Goal: Task Accomplishment & Management: Complete application form

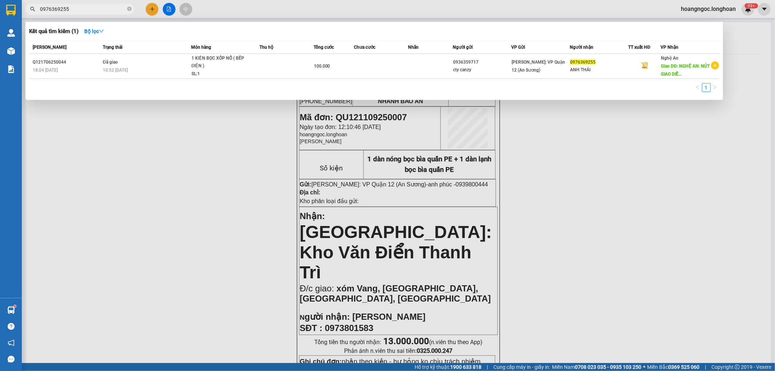
click at [92, 11] on input "0976369255" at bounding box center [83, 9] width 86 height 8
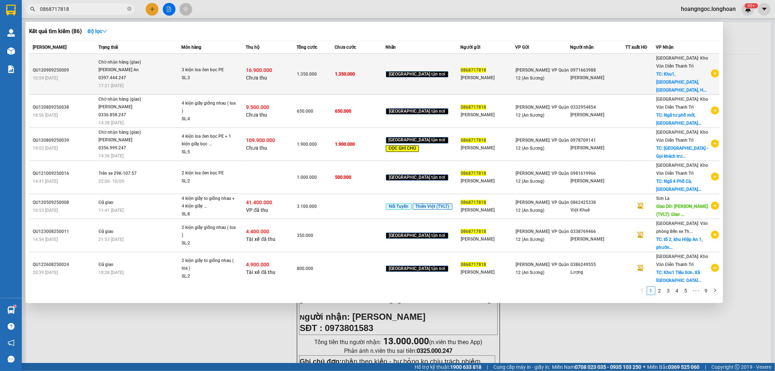
type input "0868717818"
click at [267, 75] on span "Chưa thu" at bounding box center [256, 78] width 21 height 6
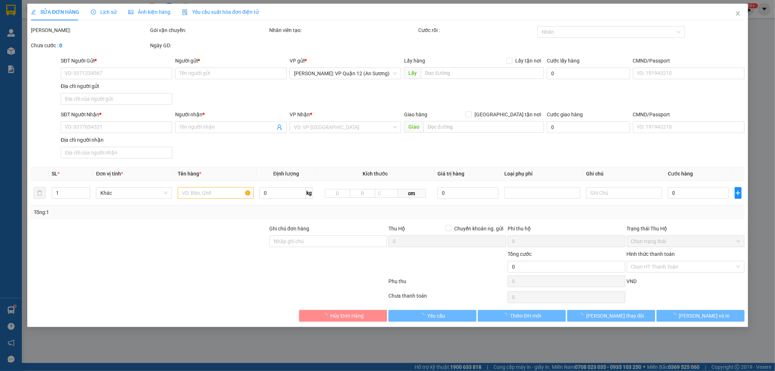
type input "0868717818"
type input "[PERSON_NAME]"
type input "0971663988"
type input "[PERSON_NAME]"
checkbox input "true"
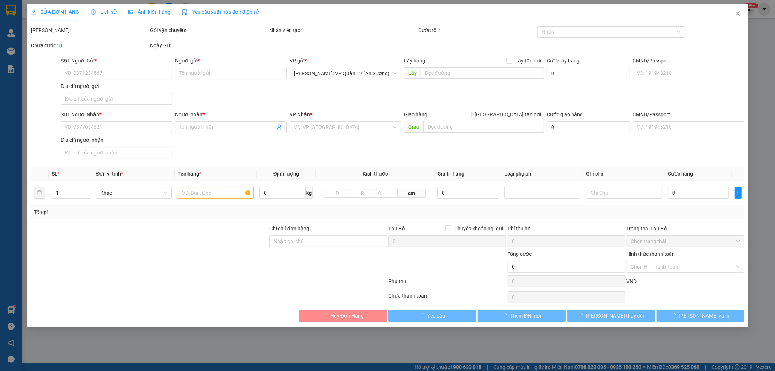
type input "Khu1, [GEOGRAPHIC_DATA], [GEOGRAPHIC_DATA], [GEOGRAPHIC_DATA]"
type input "nhận theo kiện - hư hỏng ko chịu trách nhiệm"
type input "1.350.000"
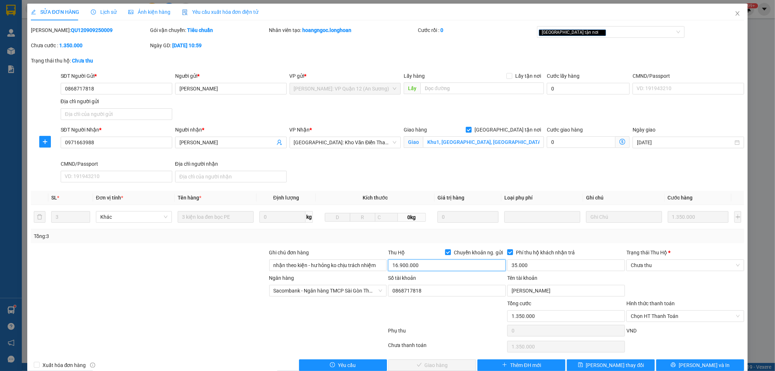
click at [408, 266] on input "16.900.000" at bounding box center [447, 266] width 118 height 12
click at [417, 287] on input "0868717818" at bounding box center [447, 291] width 118 height 12
click at [536, 289] on input "[PERSON_NAME]" at bounding box center [567, 291] width 118 height 12
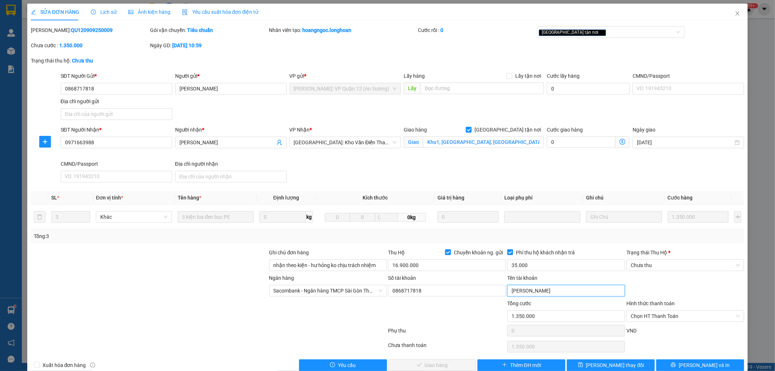
click at [536, 289] on input "[PERSON_NAME]" at bounding box center [567, 291] width 118 height 12
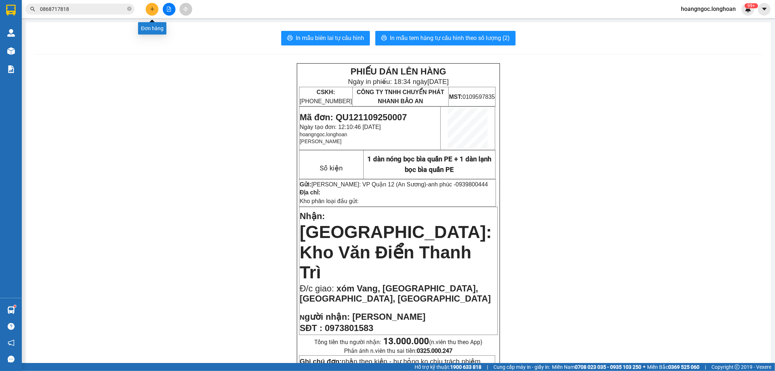
click at [147, 8] on button at bounding box center [152, 9] width 13 height 13
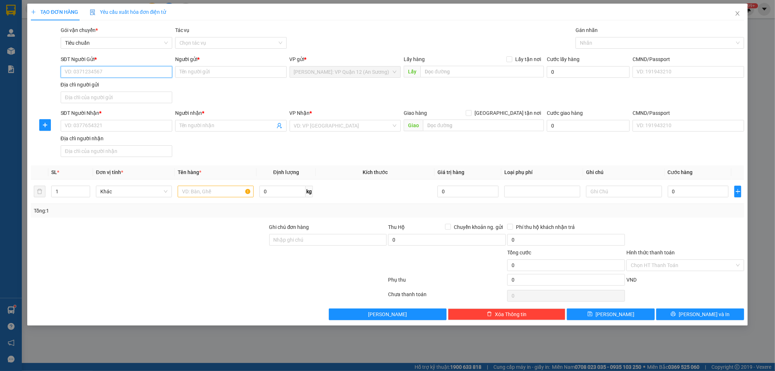
paste input "0397794359"
type input "0397794359"
click at [129, 75] on input "0397794359" at bounding box center [117, 72] width 112 height 12
click at [111, 81] on div "0397794359 - ANH HIẾU" at bounding box center [117, 87] width 112 height 12
type input "ANH HIẾU"
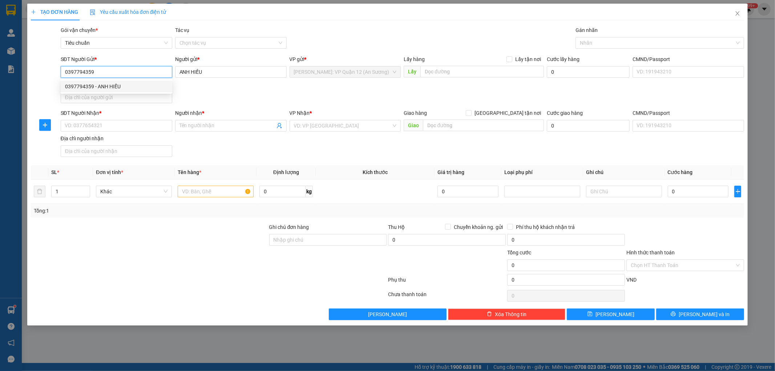
type input "0397794359"
click at [124, 125] on input "SĐT Người Nhận *" at bounding box center [117, 126] width 112 height 12
paste input "0393339365"
type input "0393339365"
click at [128, 126] on input "0393339365" at bounding box center [117, 126] width 112 height 12
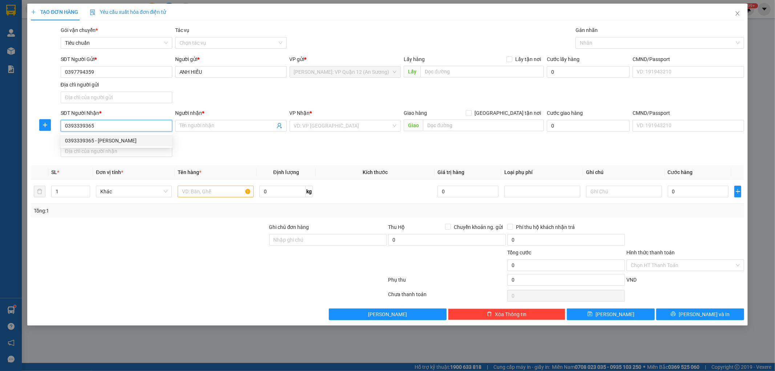
click at [124, 141] on div "0393339365 - [PERSON_NAME]" at bounding box center [116, 141] width 103 height 8
type input "[PERSON_NAME]"
checkbox input "true"
type input "[GEOGRAPHIC_DATA], [GEOGRAPHIC_DATA], [GEOGRAPHIC_DATA]"
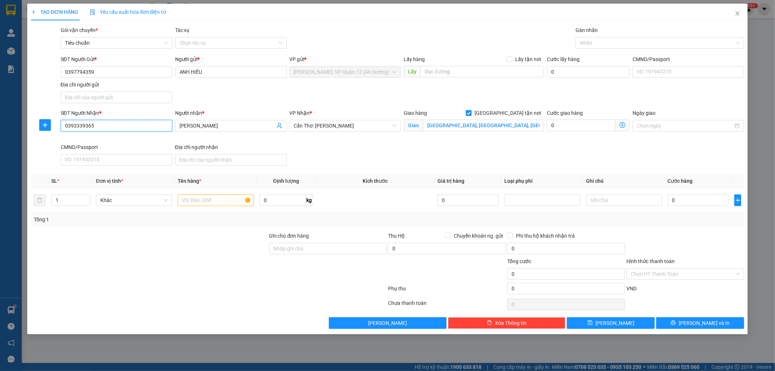
type input "0393339365"
click at [453, 237] on span "Chuyển khoản ng. gửi" at bounding box center [478, 236] width 55 height 8
click at [450, 237] on input "Chuyển khoản ng. gửi" at bounding box center [447, 235] width 5 height 5
checkbox input "true"
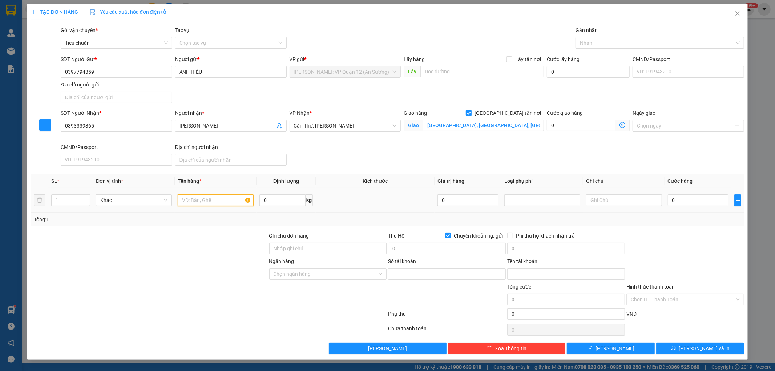
click at [206, 199] on input "text" at bounding box center [216, 201] width 76 height 12
paste input "1 xe wave bs 50T2-0983"
type input "1 xe wave bs 50T2-0983"
click at [293, 276] on input "Ngân hàng" at bounding box center [326, 274] width 104 height 11
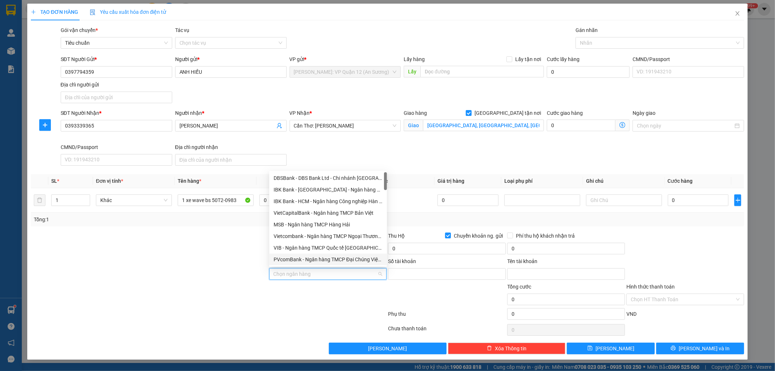
click at [305, 276] on input "Ngân hàng" at bounding box center [326, 274] width 104 height 11
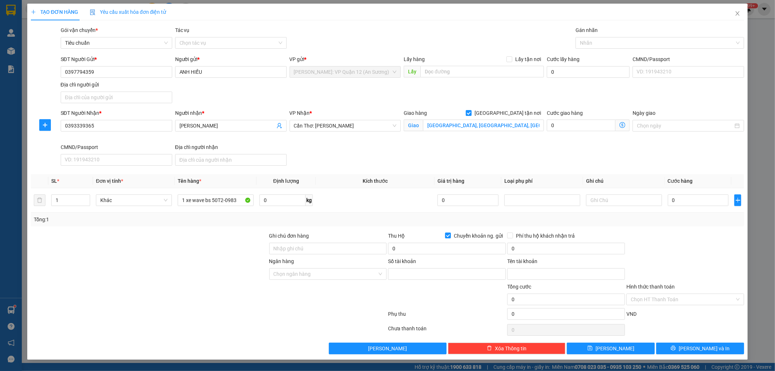
click at [267, 301] on div "Tổng cước 0 Hình thức thanh toán Chọn HT Thanh Toán" at bounding box center [388, 295] width 716 height 25
click at [308, 249] on input "Ghi chú đơn hàng" at bounding box center [328, 249] width 118 height 12
type input "chìa khóa + cavet quấn tay lái"
click at [590, 46] on div at bounding box center [657, 43] width 158 height 9
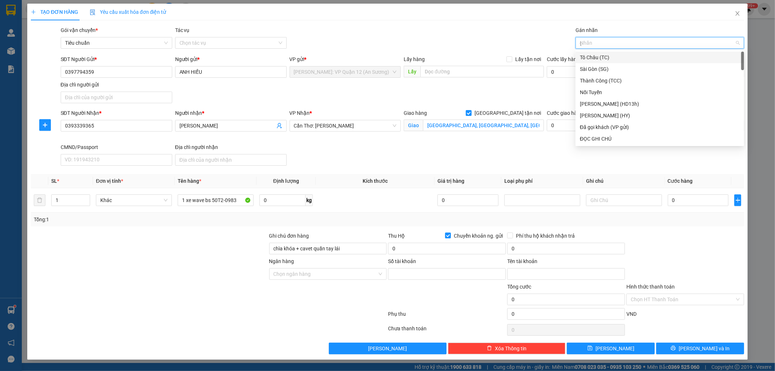
type input "gt"
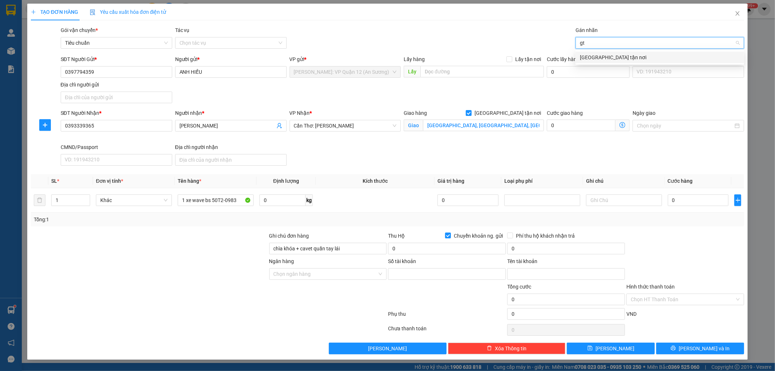
click at [593, 55] on div "[GEOGRAPHIC_DATA] tận nơi" at bounding box center [660, 57] width 160 height 8
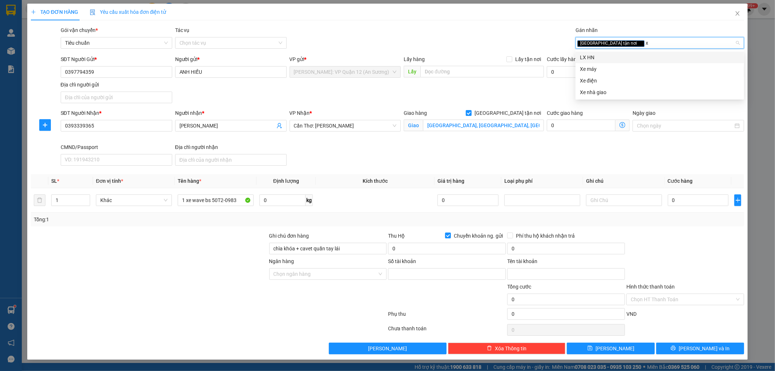
type input "xe"
click at [601, 55] on div "Xe máy" at bounding box center [660, 57] width 160 height 8
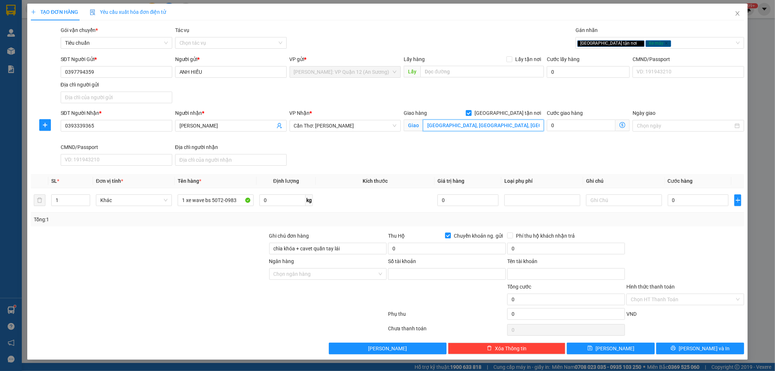
click at [427, 124] on input "[GEOGRAPHIC_DATA], [GEOGRAPHIC_DATA], [GEOGRAPHIC_DATA]" at bounding box center [483, 126] width 121 height 12
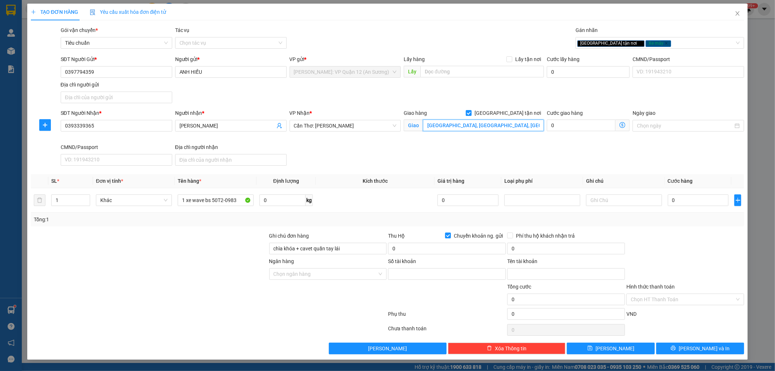
click at [427, 124] on input "[GEOGRAPHIC_DATA], [GEOGRAPHIC_DATA], [GEOGRAPHIC_DATA]" at bounding box center [483, 126] width 121 height 12
click at [525, 124] on input "[GEOGRAPHIC_DATA], [GEOGRAPHIC_DATA], [GEOGRAPHIC_DATA]" at bounding box center [483, 126] width 121 height 12
type input "1A [PERSON_NAME], [GEOGRAPHIC_DATA], [GEOGRAPHIC_DATA], [GEOGRAPHIC_DATA]"
drag, startPoint x: 389, startPoint y: 278, endPoint x: 416, endPoint y: 278, distance: 26.2
click at [389, 278] on input "Số tài khoản" at bounding box center [447, 274] width 118 height 12
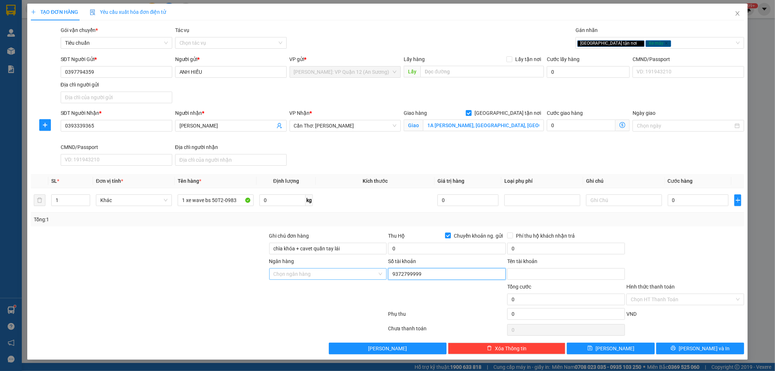
type input "9372799999"
click at [315, 270] on input "Ngân hàng" at bounding box center [326, 274] width 104 height 11
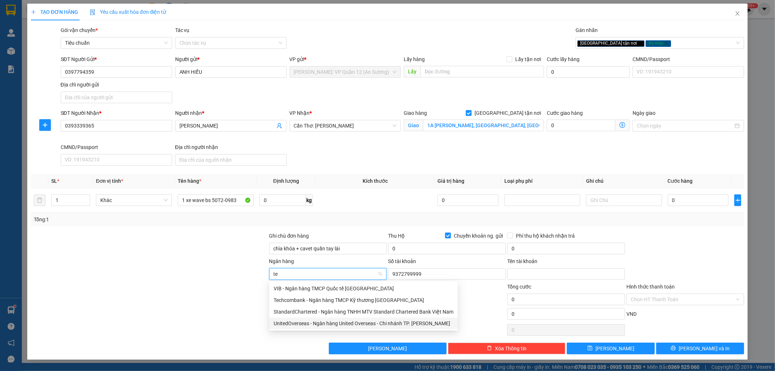
type input "tec"
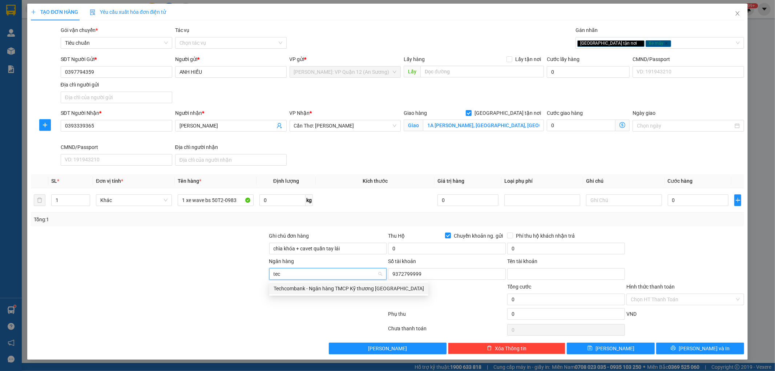
click at [281, 288] on div "Techcombank - Ngân hàng TMCP Kỹ thương [GEOGRAPHIC_DATA]" at bounding box center [349, 289] width 151 height 8
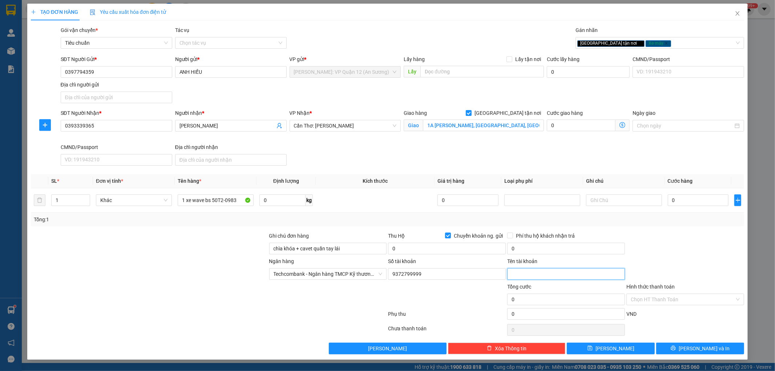
click at [536, 275] on input "Tên tài khoản" at bounding box center [567, 274] width 118 height 12
type input "[PERSON_NAME]"
click at [442, 247] on input "0" at bounding box center [447, 249] width 118 height 12
drag, startPoint x: 426, startPoint y: 257, endPoint x: 428, endPoint y: 252, distance: 5.7
click at [425, 257] on form "Ghi chú đơn hàng chìa khóa + cavet quấn tay lái Thu Hộ Chuyển khoản ng. gửi 0 P…" at bounding box center [388, 277] width 714 height 91
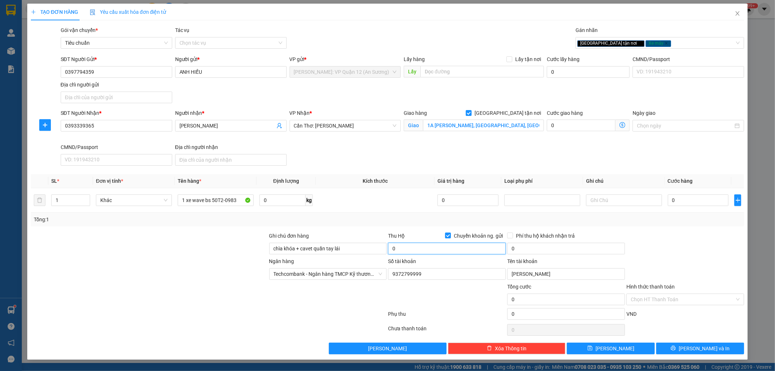
click at [428, 252] on input "0" at bounding box center [447, 249] width 118 height 12
type input "8.430.000"
click at [557, 249] on input "0" at bounding box center [567, 249] width 118 height 12
type input "25.000"
click at [686, 201] on input "0" at bounding box center [698, 201] width 61 height 12
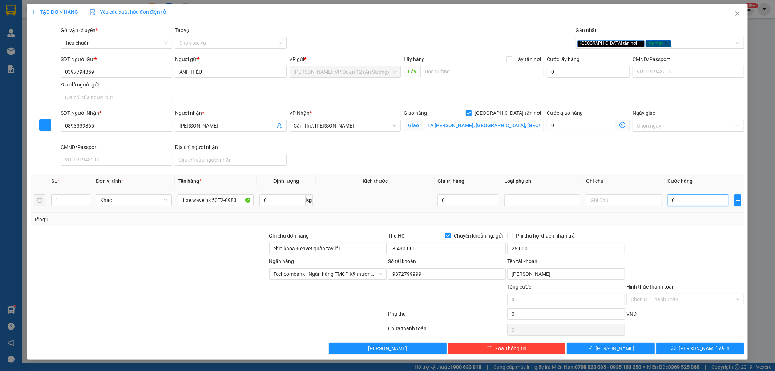
type input "5"
type input "57"
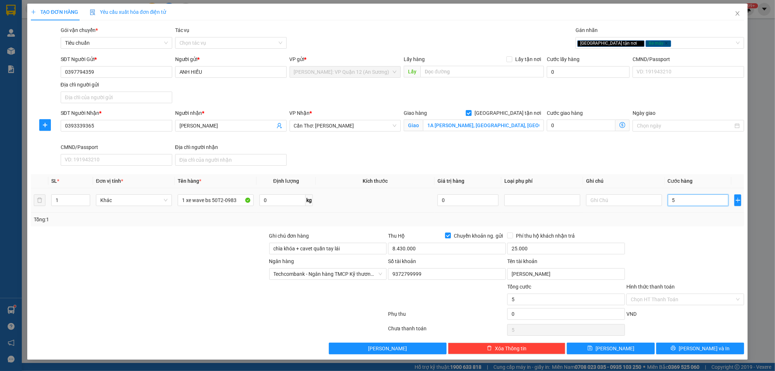
type input "57"
type input "570"
type input "5.700"
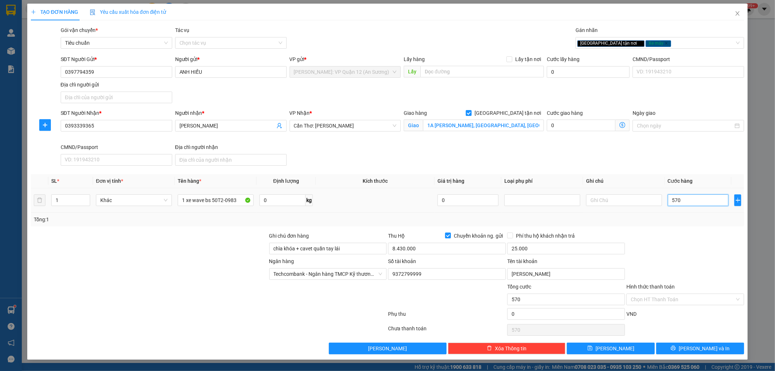
type input "5.700"
type input "57.000"
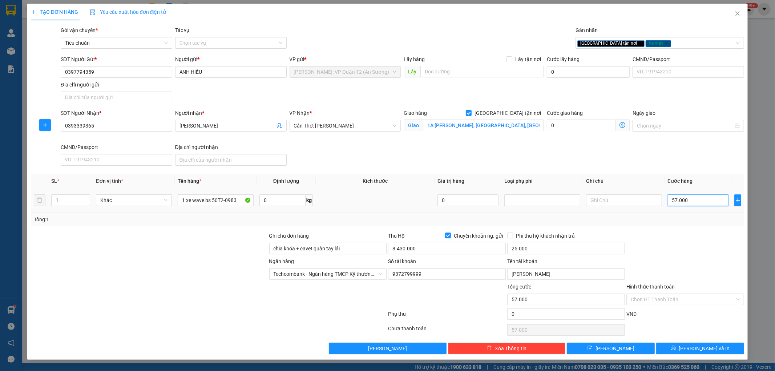
type input "570.000"
click at [712, 347] on span "[PERSON_NAME] và In" at bounding box center [704, 349] width 51 height 8
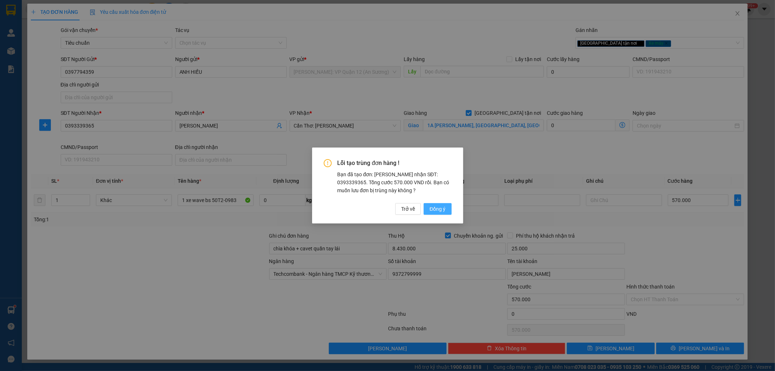
click at [438, 203] on button "Đồng ý" at bounding box center [438, 209] width 28 height 12
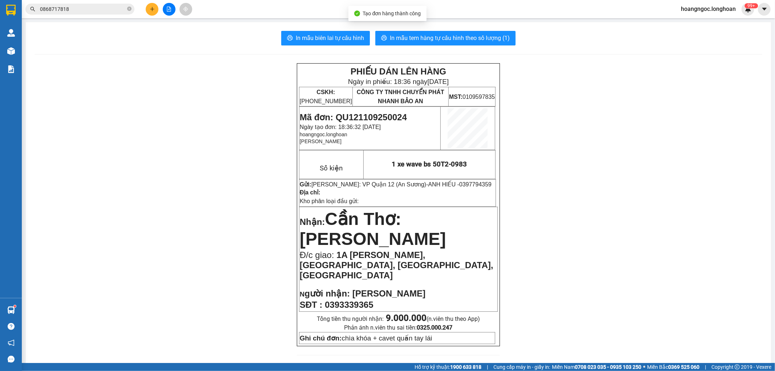
drag, startPoint x: 327, startPoint y: 44, endPoint x: 378, endPoint y: 48, distance: 51.0
click at [328, 44] on button "In mẫu biên lai tự cấu hình" at bounding box center [325, 38] width 89 height 15
click at [347, 35] on span "In mẫu biên lai tự cấu hình" at bounding box center [330, 37] width 68 height 9
